Goal: Complete application form: Complete application form

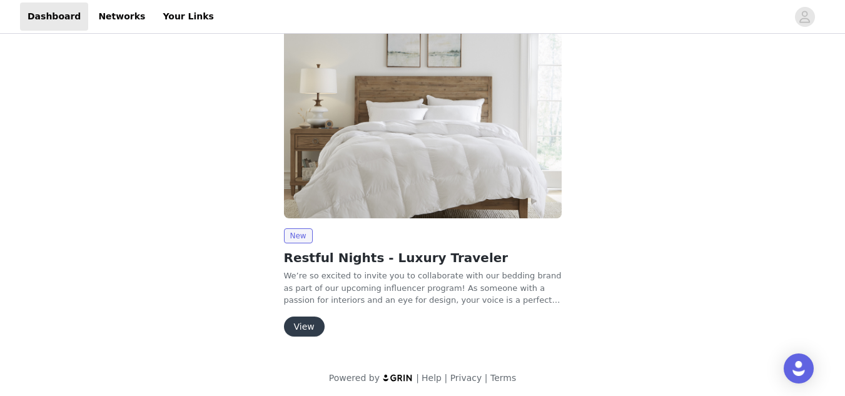
scroll to position [134, 0]
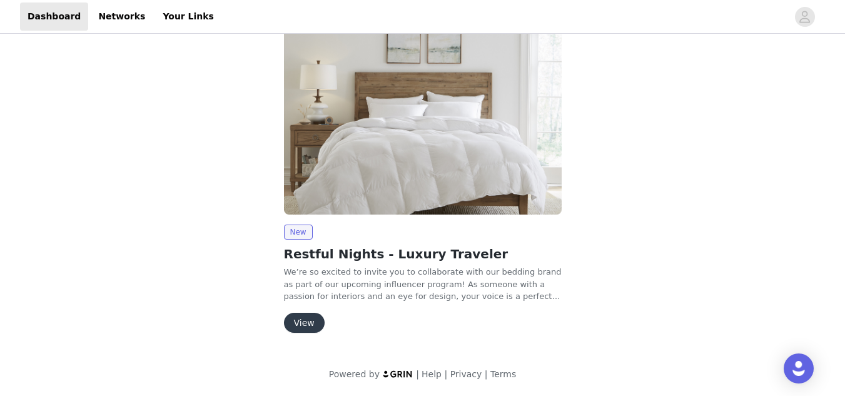
click at [304, 324] on button "View" at bounding box center [304, 323] width 41 height 20
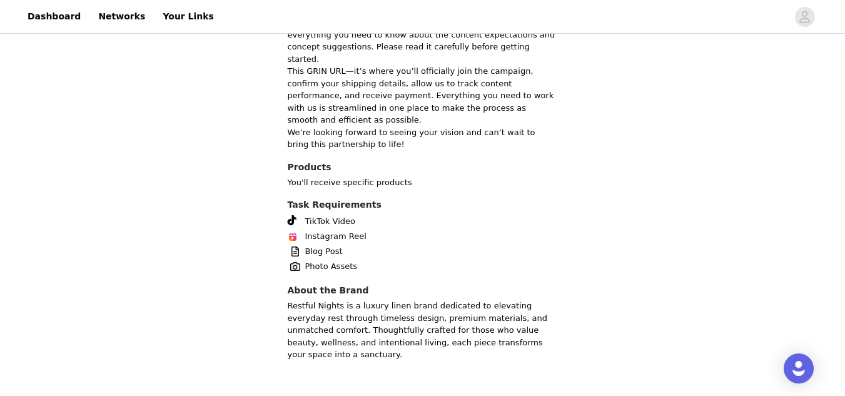
scroll to position [478, 0]
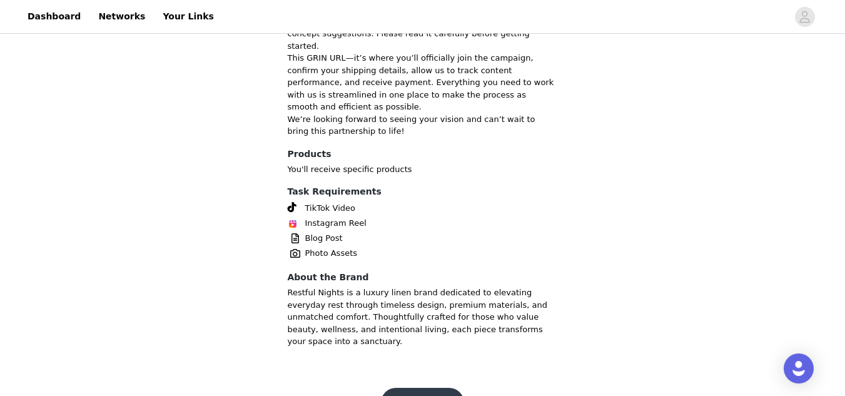
click at [422, 374] on button "Get Started" at bounding box center [422, 403] width 83 height 30
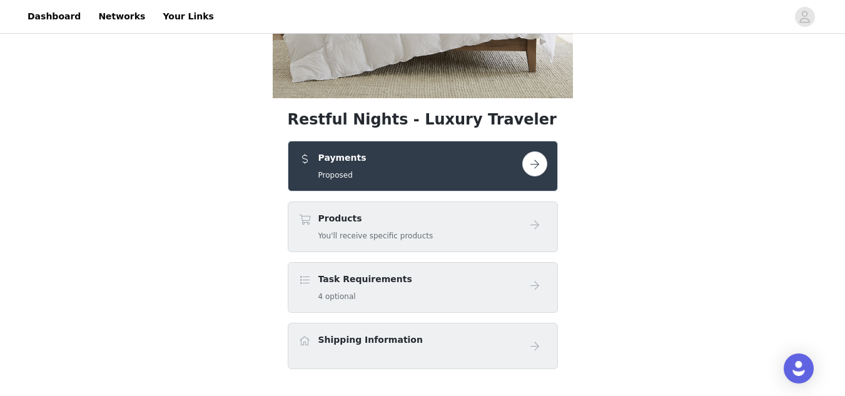
scroll to position [317, 0]
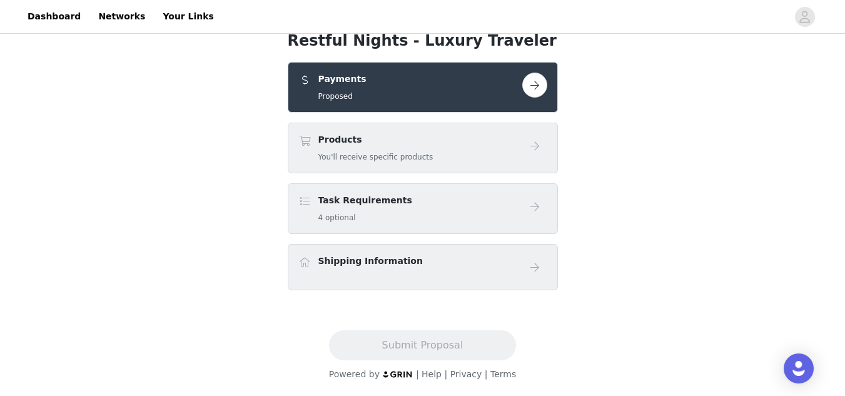
click at [528, 91] on button "button" at bounding box center [534, 85] width 25 height 25
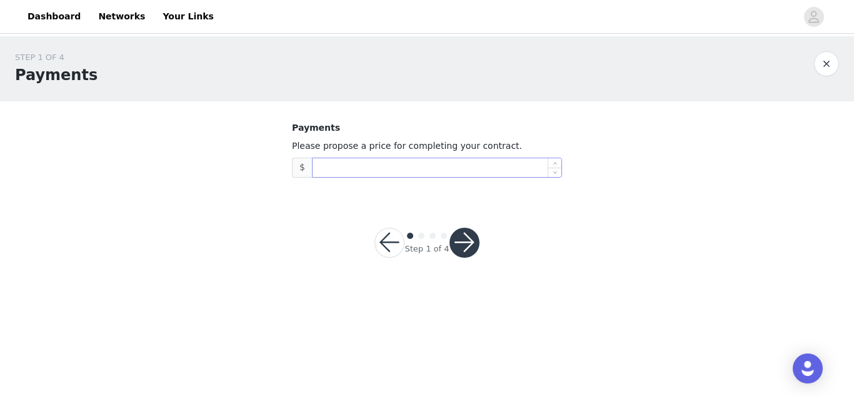
click at [347, 168] on input at bounding box center [437, 167] width 249 height 19
type input "800"
click at [461, 240] on button "button" at bounding box center [465, 243] width 30 height 30
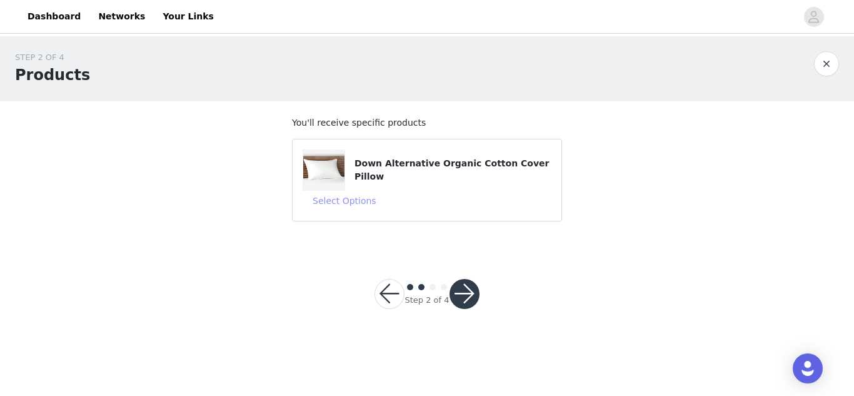
click at [348, 201] on button "Select Options" at bounding box center [345, 201] width 84 height 20
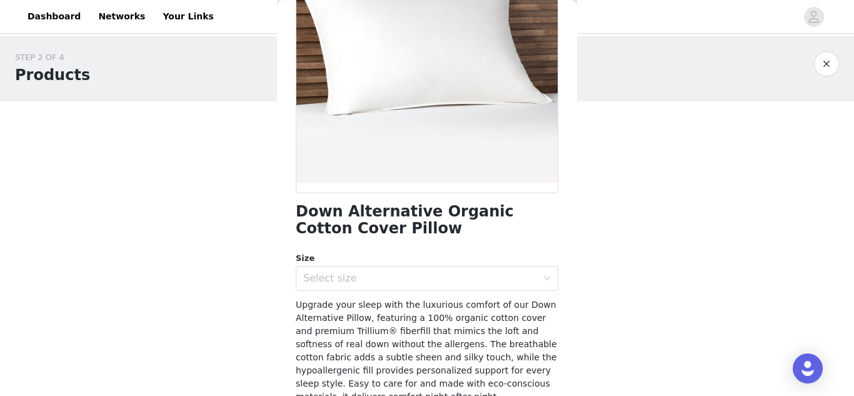
scroll to position [152, 0]
click at [336, 279] on div "Select size" at bounding box center [420, 277] width 234 height 13
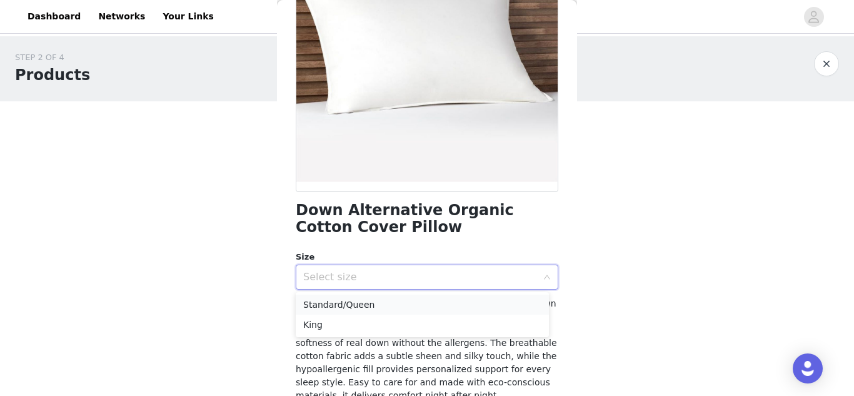
click at [337, 300] on li "Standard/Queen" at bounding box center [422, 305] width 253 height 20
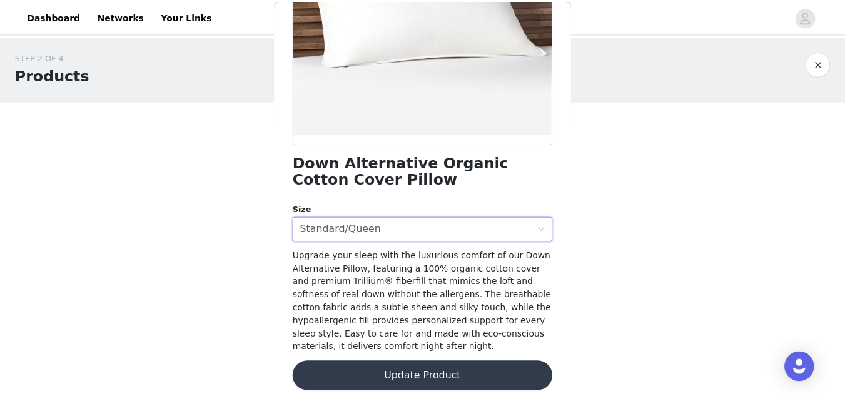
scroll to position [211, 0]
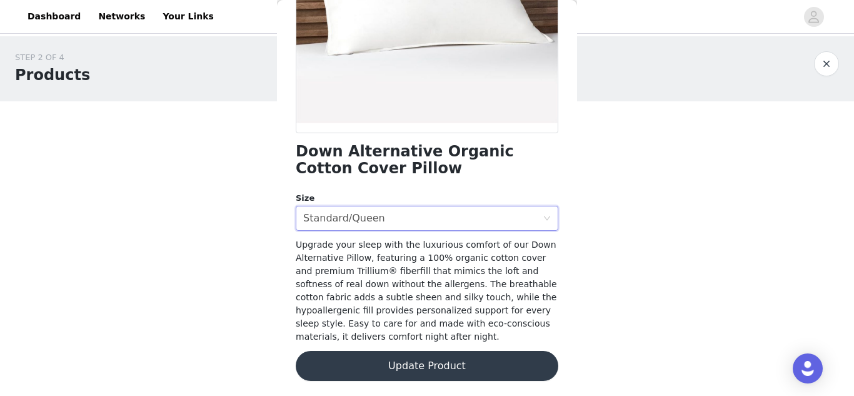
click at [428, 367] on button "Update Product" at bounding box center [427, 366] width 263 height 30
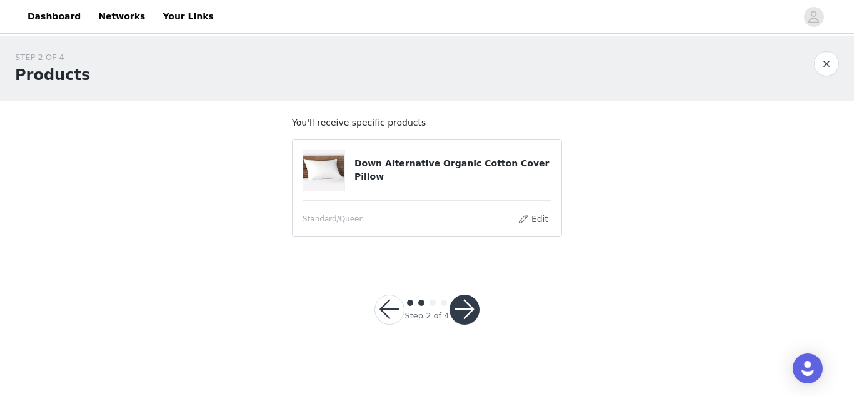
click at [465, 309] on button "button" at bounding box center [465, 310] width 30 height 30
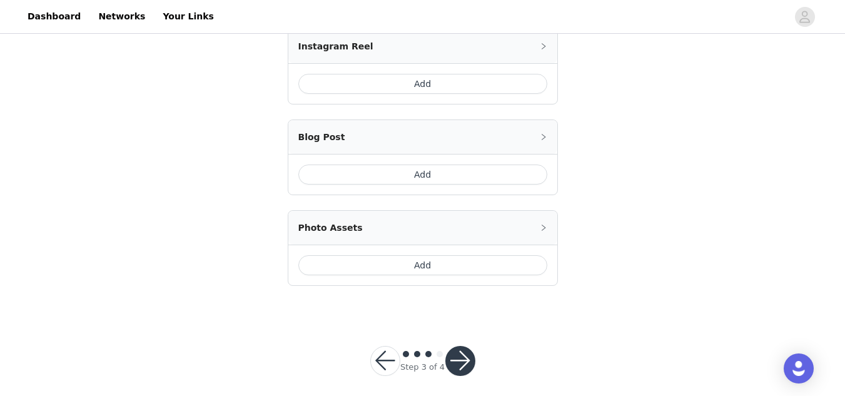
scroll to position [341, 0]
click at [380, 79] on button "Add" at bounding box center [422, 83] width 249 height 20
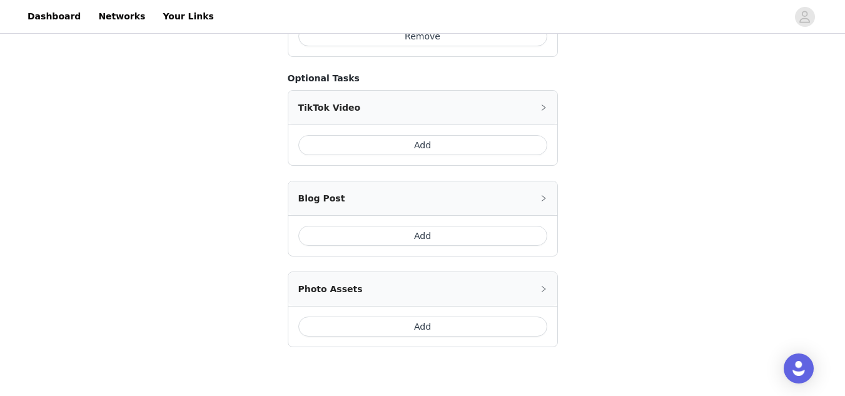
scroll to position [405, 0]
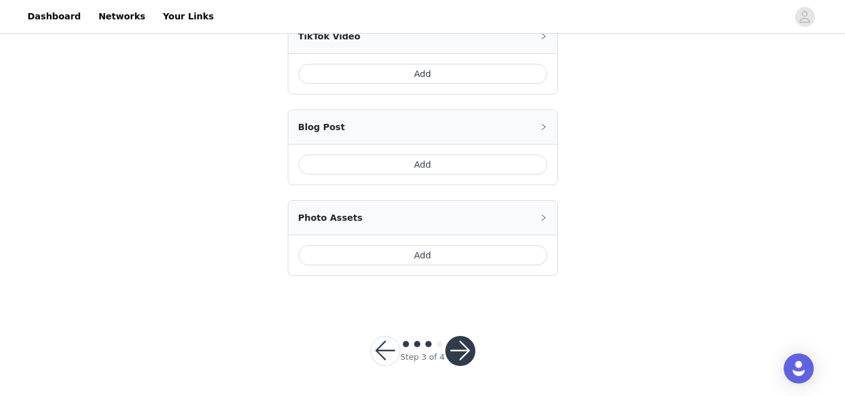
click at [465, 347] on button "button" at bounding box center [460, 351] width 30 height 30
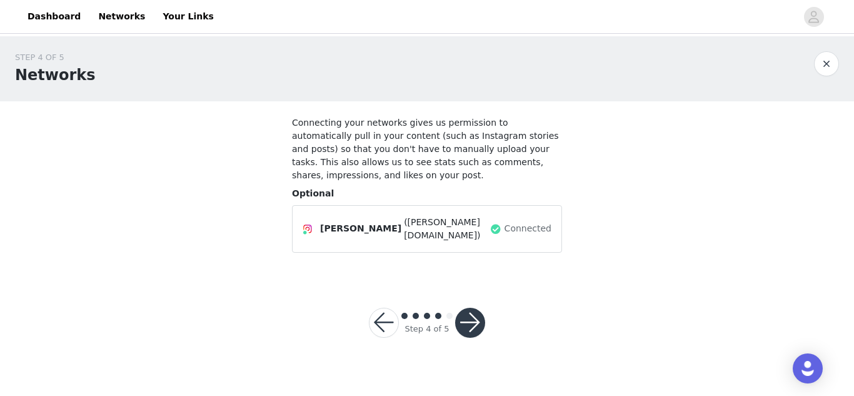
click at [476, 308] on button "button" at bounding box center [470, 323] width 30 height 30
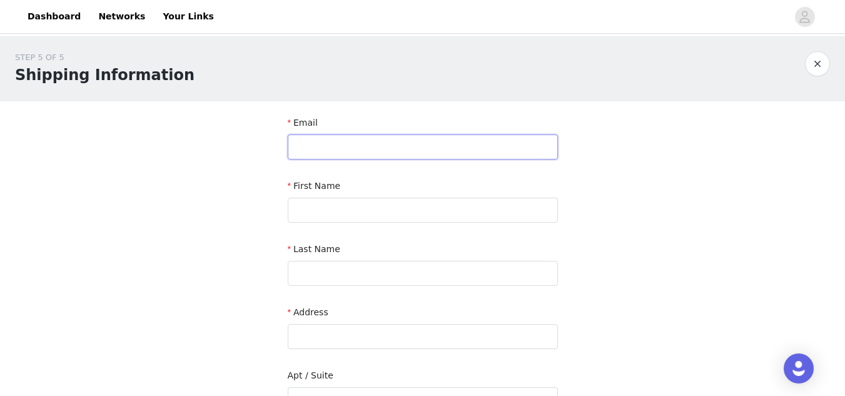
click at [347, 151] on input "text" at bounding box center [423, 146] width 270 height 25
type input "[EMAIL_ADDRESS][DOMAIN_NAME]"
type input "[PERSON_NAME]"
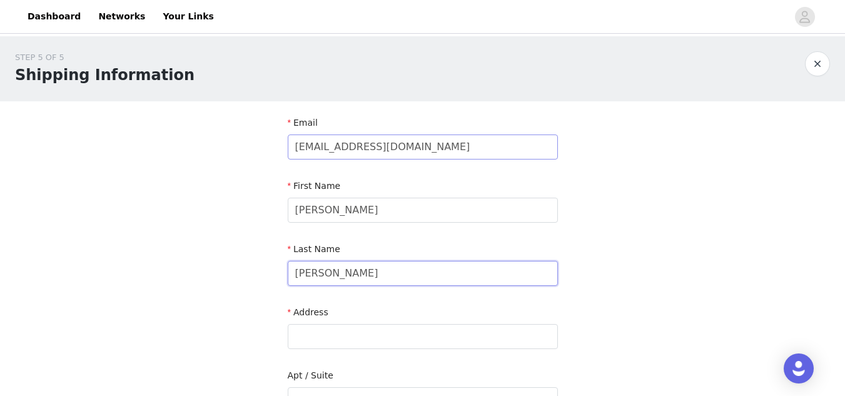
type input "[PERSON_NAME]"
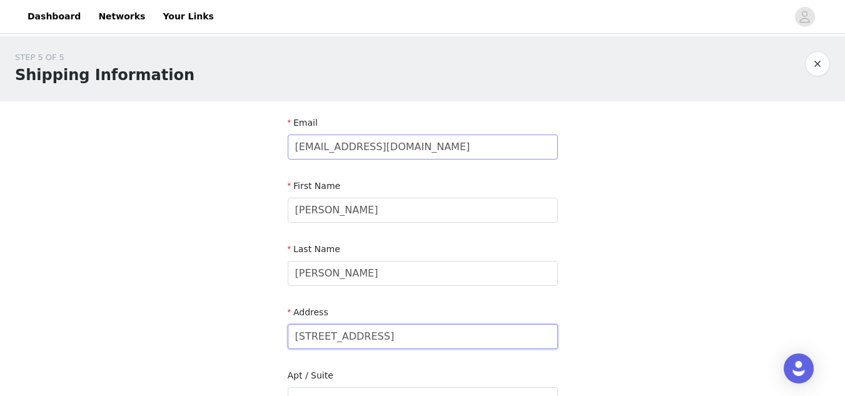
type input "[STREET_ADDRESS]"
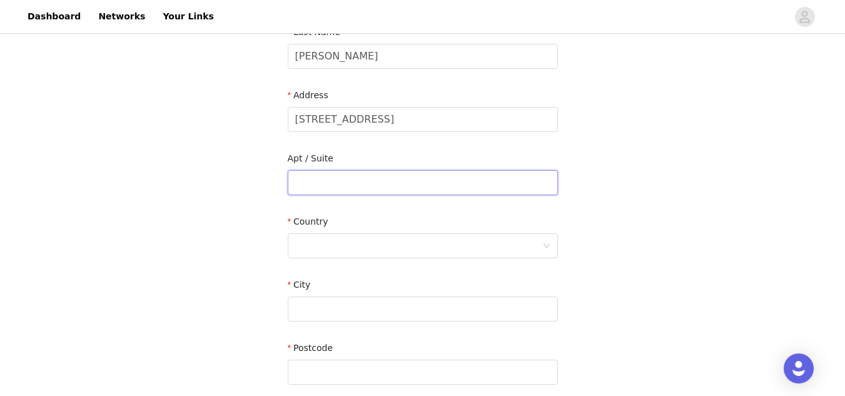
scroll to position [225, 0]
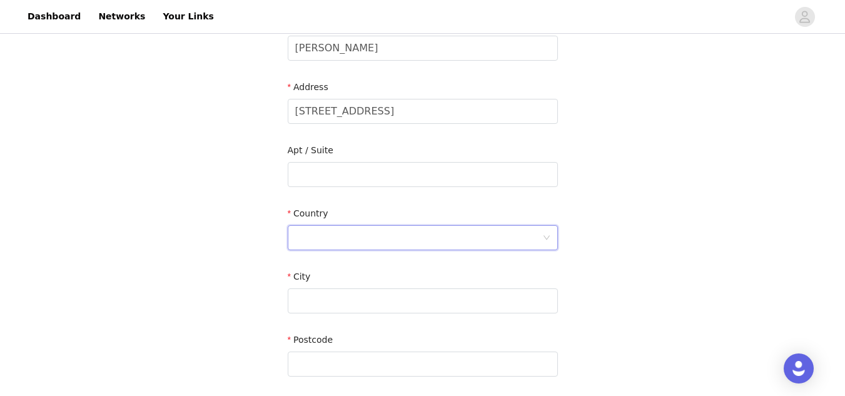
click at [375, 235] on div at bounding box center [418, 238] width 247 height 24
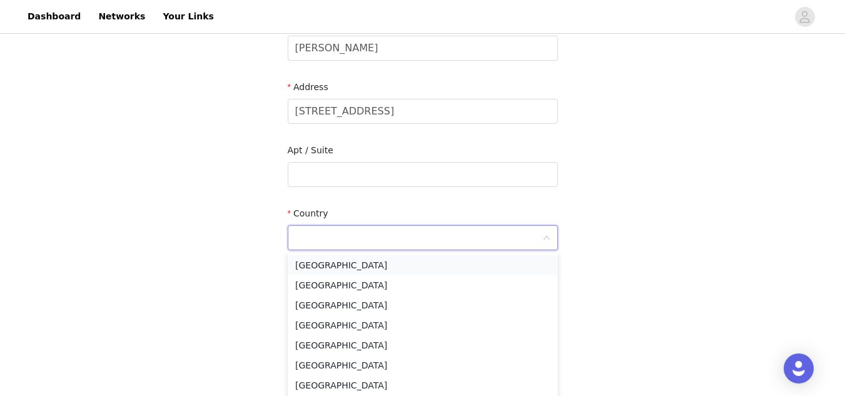
click at [341, 263] on li "[GEOGRAPHIC_DATA]" at bounding box center [423, 265] width 270 height 20
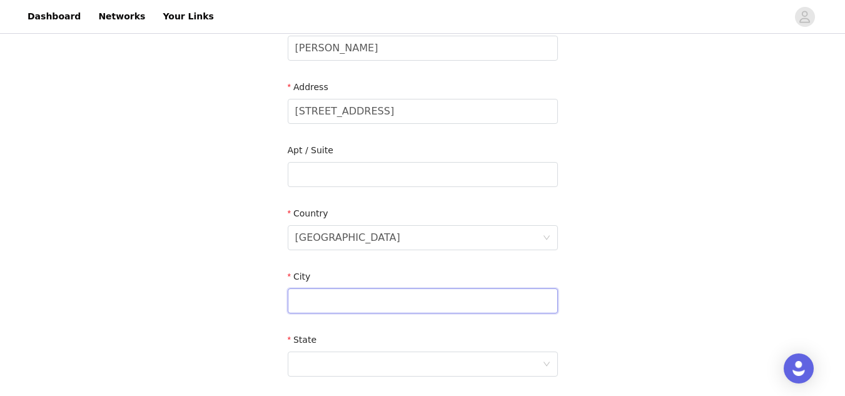
click at [324, 300] on input "text" at bounding box center [423, 300] width 270 height 25
type input "[PERSON_NAME]"
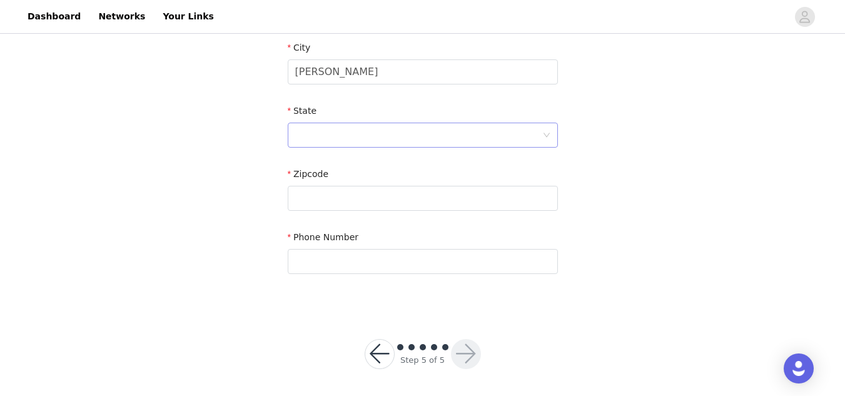
click at [415, 137] on div at bounding box center [418, 135] width 247 height 24
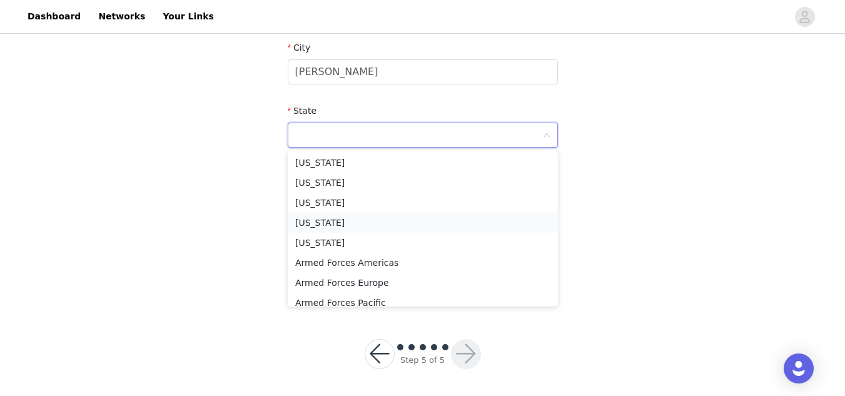
click at [310, 221] on li "[US_STATE]" at bounding box center [423, 223] width 270 height 20
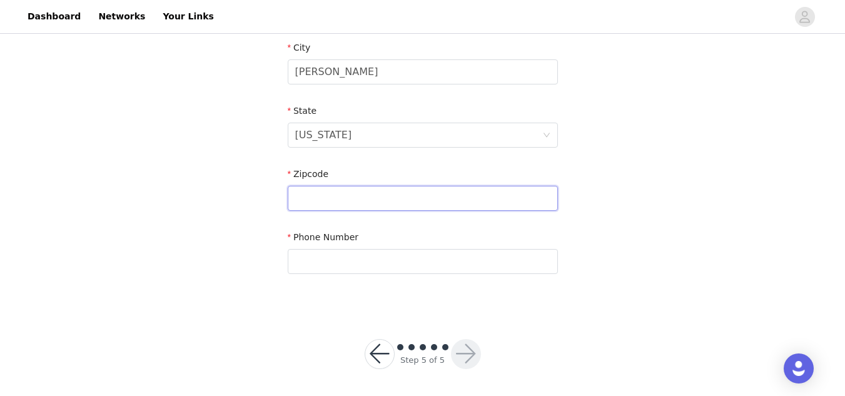
click at [355, 198] on input "text" at bounding box center [423, 198] width 270 height 25
type input "85296"
type input "4804528570"
click at [470, 353] on button "button" at bounding box center [466, 354] width 30 height 30
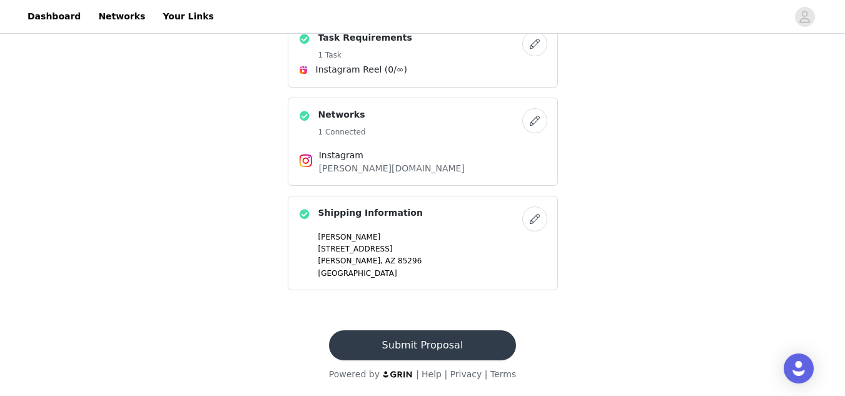
click at [415, 345] on button "Submit Proposal" at bounding box center [422, 345] width 187 height 30
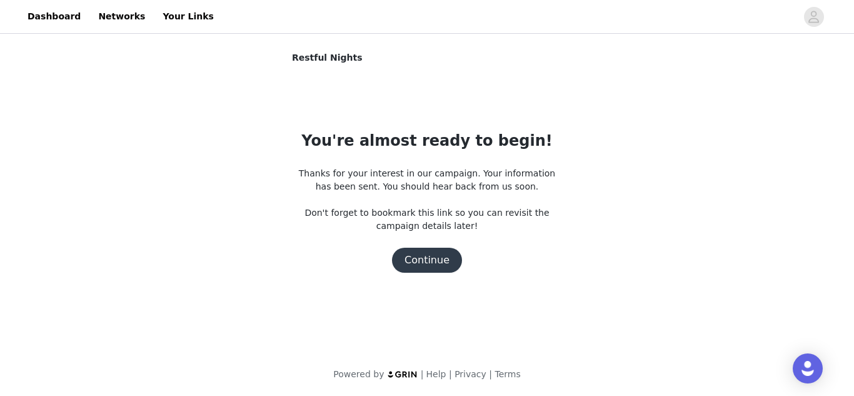
click at [441, 255] on button "Continue" at bounding box center [427, 260] width 70 height 25
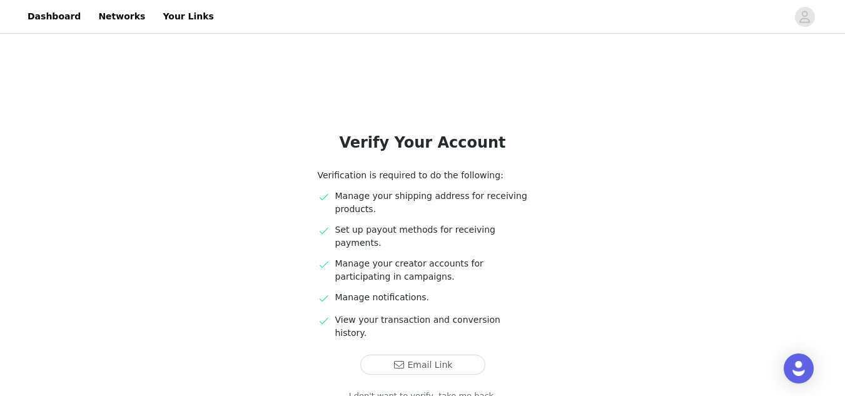
click at [401, 374] on link "I don't want to verify, take me back." at bounding box center [423, 396] width 148 height 13
